Goal: Navigation & Orientation: Find specific page/section

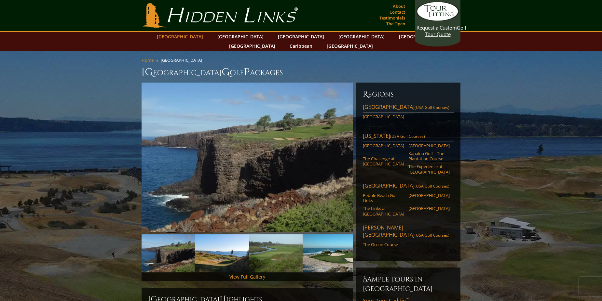
click at [198, 36] on link "[GEOGRAPHIC_DATA]" at bounding box center [180, 36] width 53 height 9
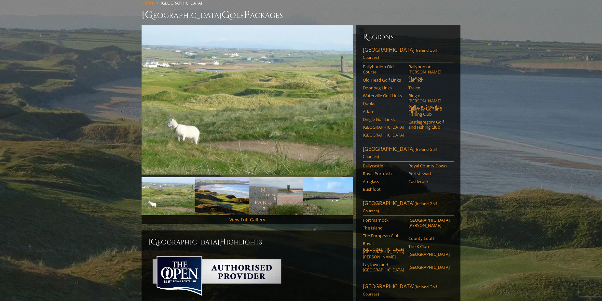
scroll to position [43, 0]
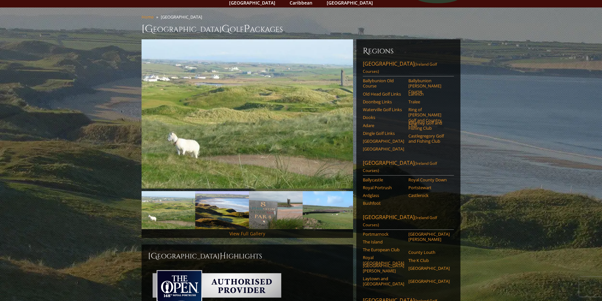
click at [258, 231] on link "View Full Gallery" at bounding box center [247, 234] width 36 height 6
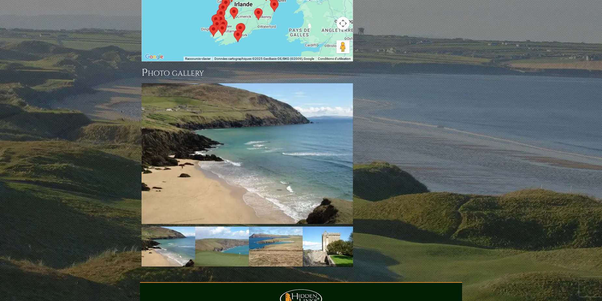
scroll to position [705, 0]
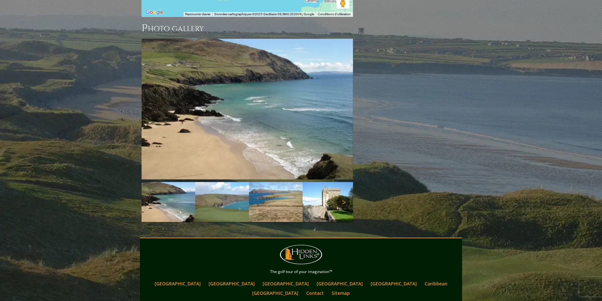
click at [341, 196] on link "Next" at bounding box center [343, 202] width 13 height 13
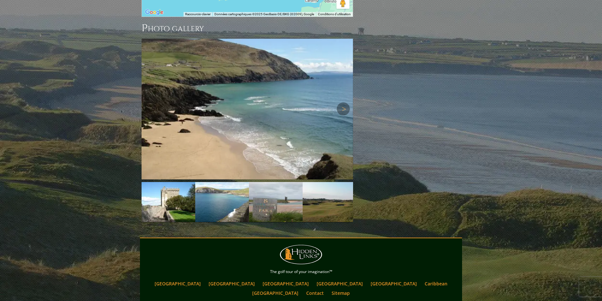
click at [288, 99] on img at bounding box center [246, 109] width 211 height 141
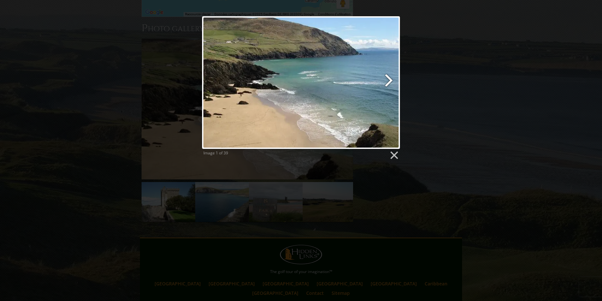
click at [391, 79] on link at bounding box center [336, 82] width 127 height 133
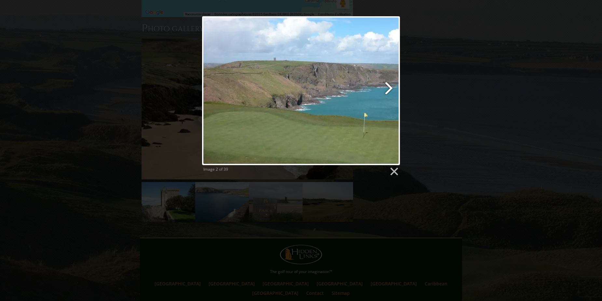
click at [388, 85] on link at bounding box center [336, 90] width 127 height 149
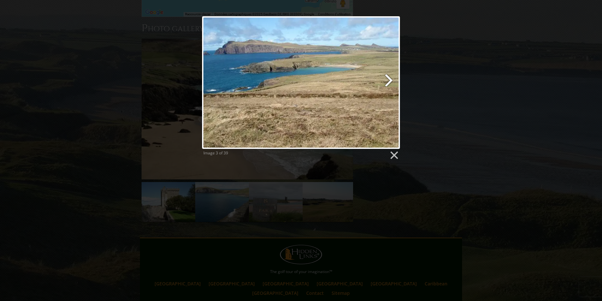
click at [388, 85] on link at bounding box center [336, 82] width 127 height 133
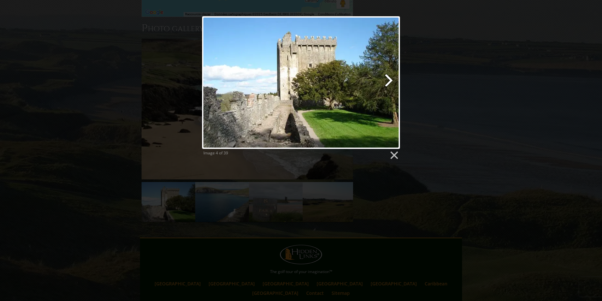
click at [388, 85] on link at bounding box center [336, 82] width 127 height 133
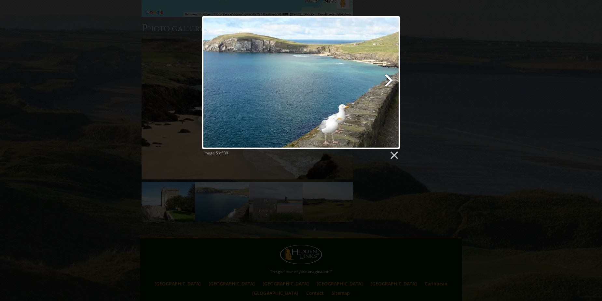
click at [388, 85] on link at bounding box center [336, 82] width 127 height 133
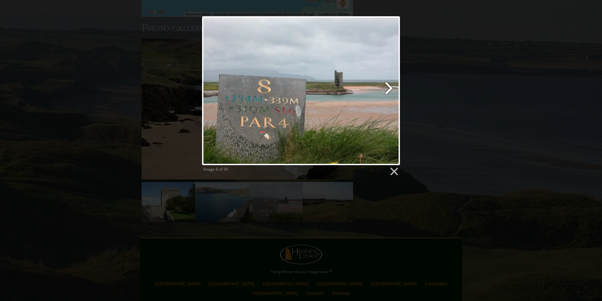
click at [388, 85] on link at bounding box center [336, 90] width 127 height 149
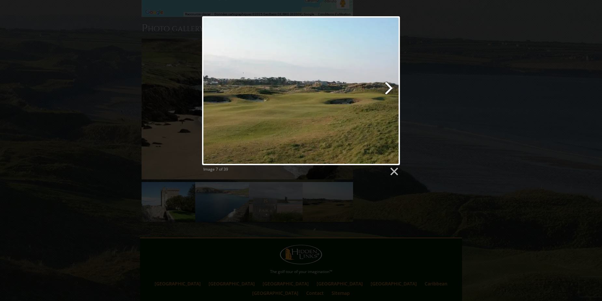
click at [388, 85] on link at bounding box center [336, 90] width 127 height 149
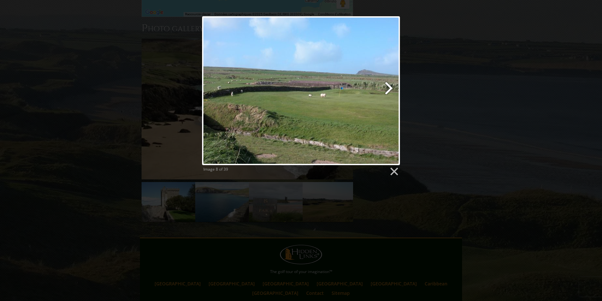
click at [388, 85] on link at bounding box center [336, 90] width 127 height 149
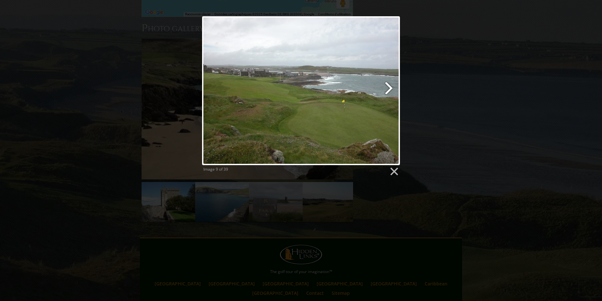
click at [388, 85] on link at bounding box center [336, 90] width 127 height 149
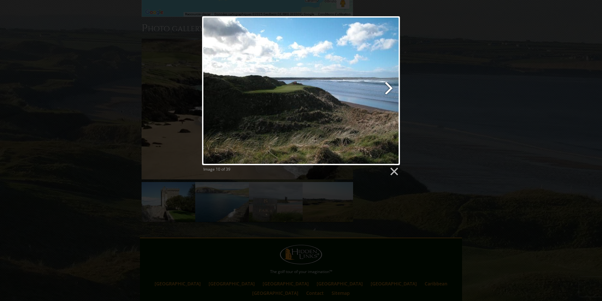
click at [388, 85] on link at bounding box center [336, 90] width 127 height 149
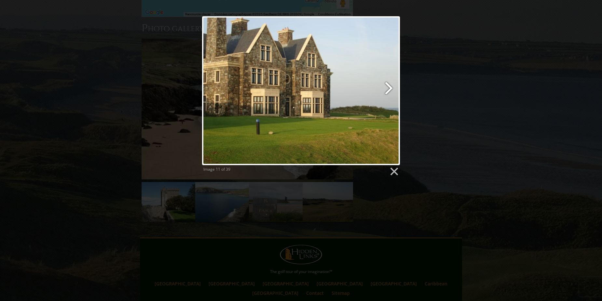
click at [388, 85] on link at bounding box center [336, 90] width 127 height 149
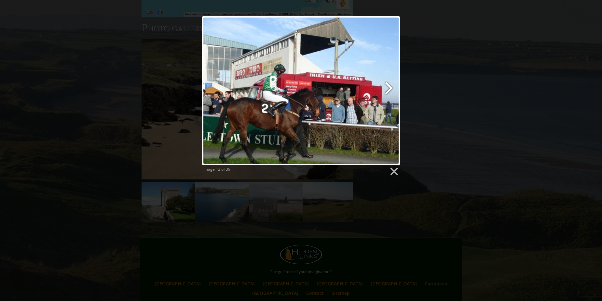
click at [388, 85] on link at bounding box center [336, 90] width 127 height 149
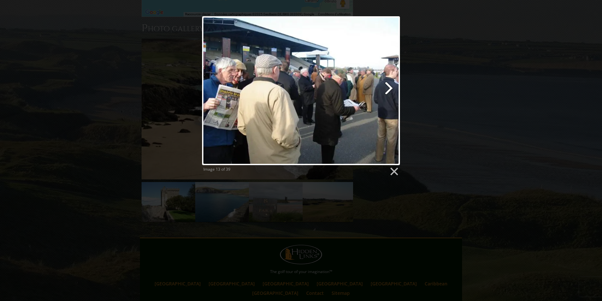
click at [388, 85] on link at bounding box center [336, 90] width 127 height 149
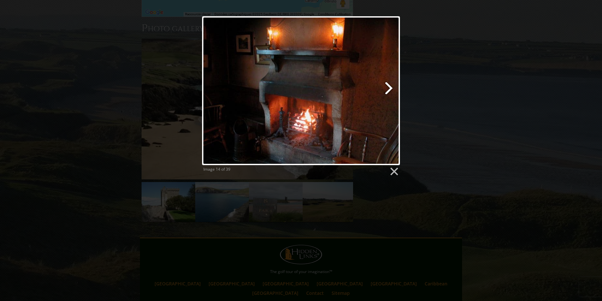
click at [387, 85] on link at bounding box center [336, 90] width 127 height 149
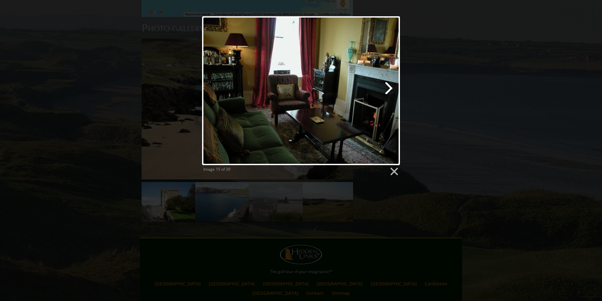
click at [389, 85] on link at bounding box center [336, 90] width 127 height 149
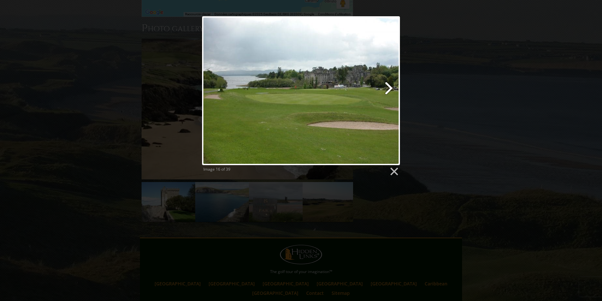
click at [389, 85] on link at bounding box center [336, 90] width 127 height 149
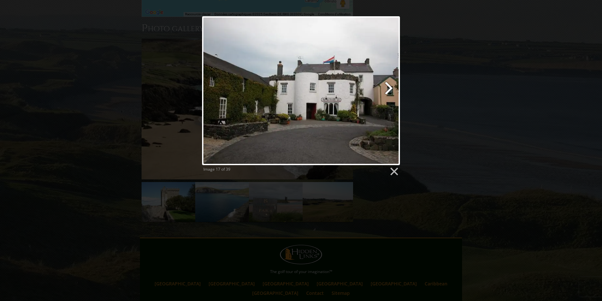
click at [389, 85] on link at bounding box center [336, 90] width 127 height 149
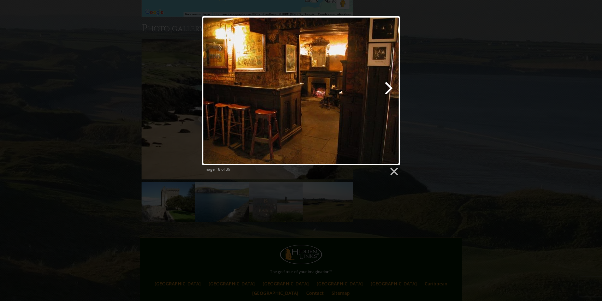
click at [389, 85] on link at bounding box center [336, 90] width 127 height 149
